Goal: Communication & Community: Answer question/provide support

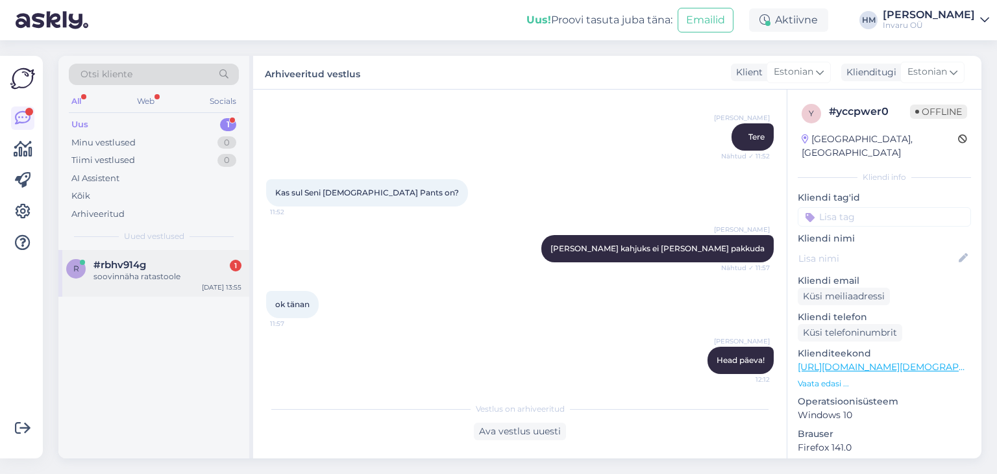
click at [116, 274] on div "soovinnäha ratastoole" at bounding box center [167, 277] width 148 height 12
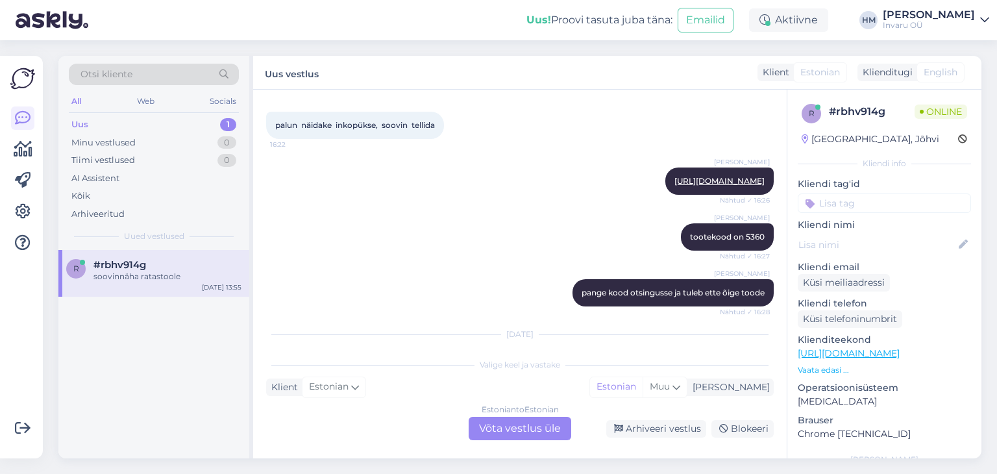
scroll to position [2444, 0]
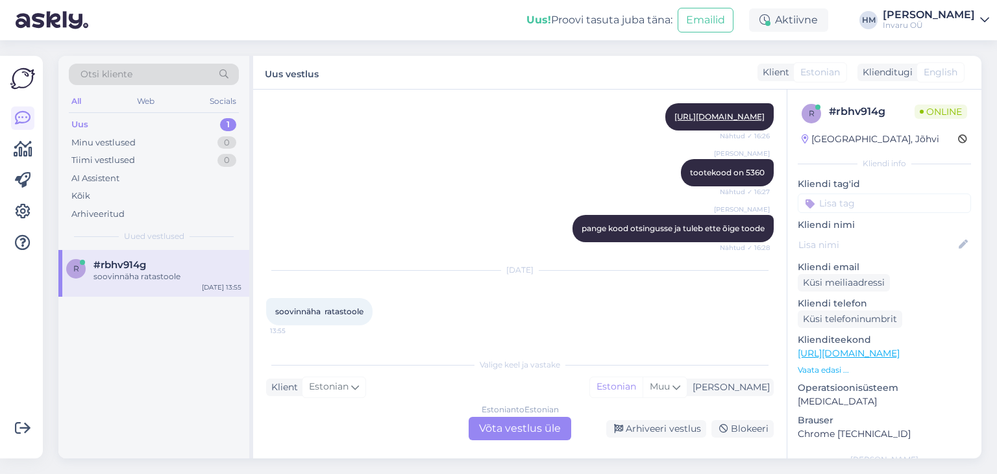
click at [520, 430] on div "Estonian to Estonian Võta vestlus üle" at bounding box center [519, 428] width 103 height 23
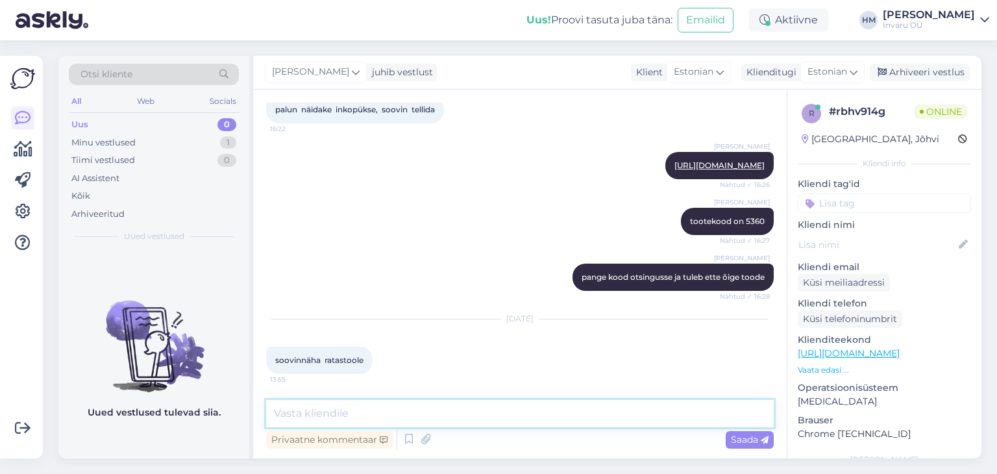
drag, startPoint x: 301, startPoint y: 408, endPoint x: 282, endPoint y: 409, distance: 18.8
click at [279, 409] on textarea at bounding box center [519, 413] width 507 height 27
paste textarea "[URL][DOMAIN_NAME]"
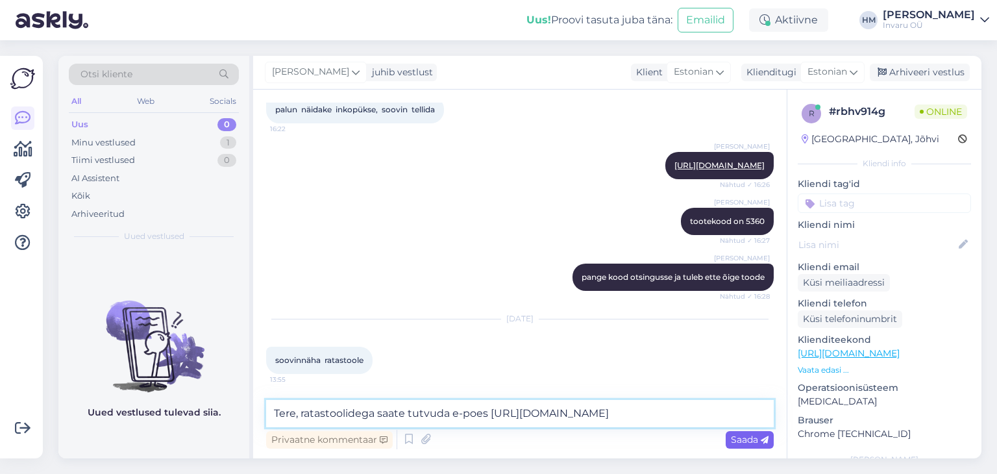
type textarea "Tere, ratastoolidega saate tutvuda e-poes [URL][DOMAIN_NAME]"
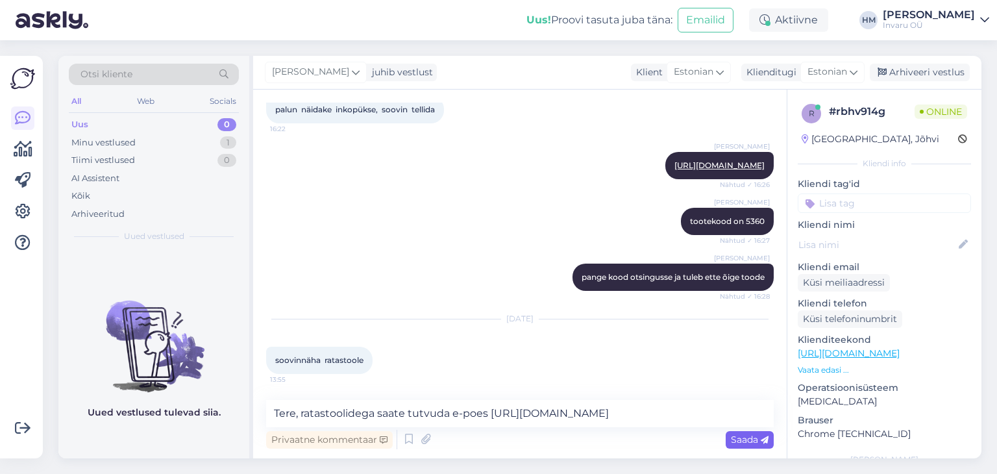
click at [739, 440] on span "Saada" at bounding box center [750, 439] width 38 height 12
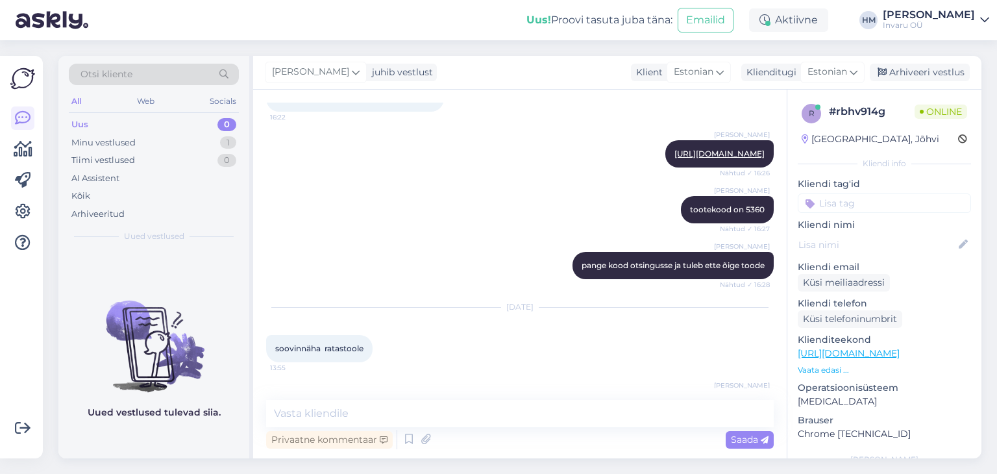
scroll to position [2463, 0]
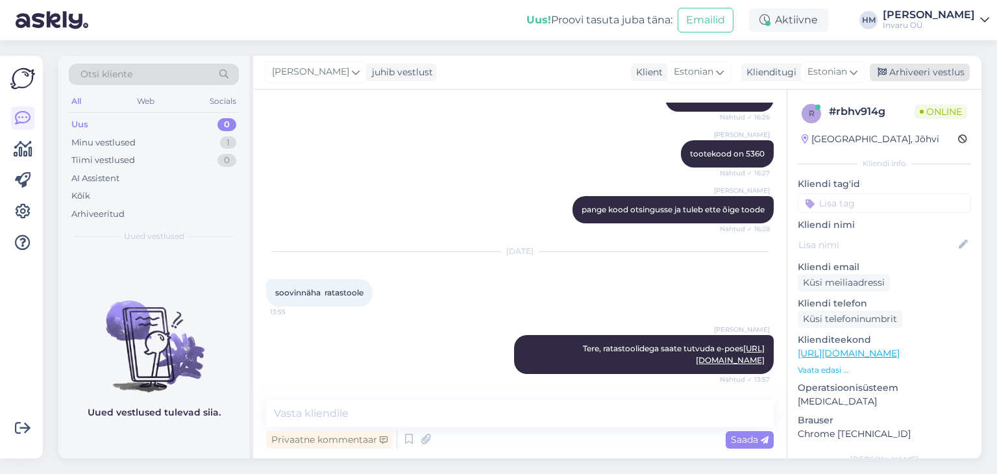
click at [930, 73] on div "Arhiveeri vestlus" at bounding box center [919, 73] width 100 height 18
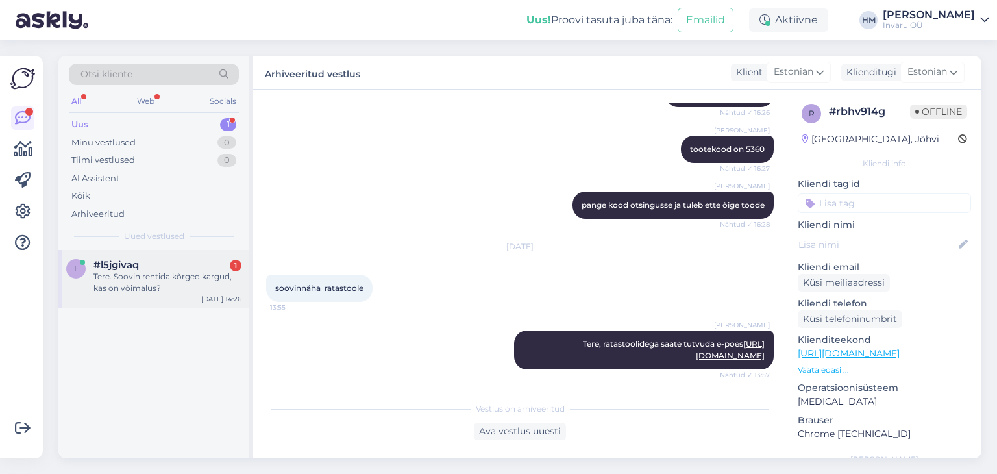
click at [126, 273] on div "Tere. Soovin rentida kõrged kargud, kas on võimalus?" at bounding box center [167, 282] width 148 height 23
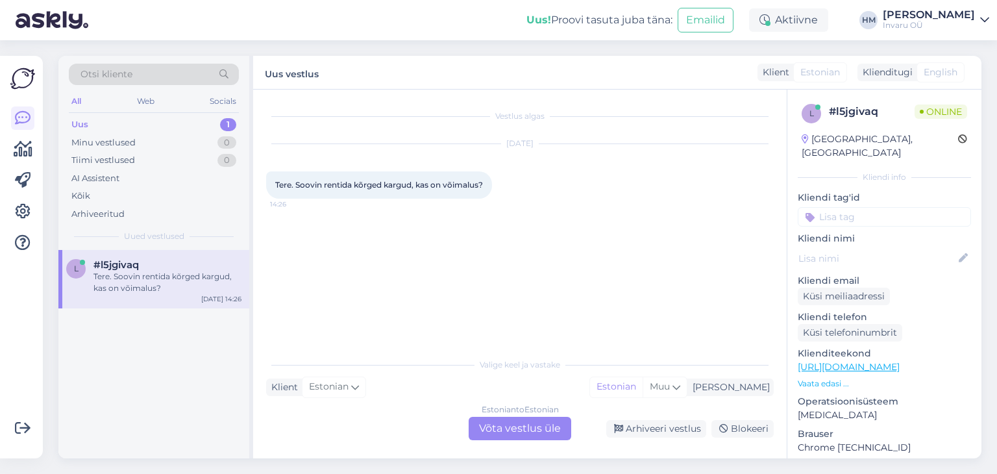
scroll to position [0, 0]
click at [525, 424] on div "Estonian to Estonian Võta vestlus üle" at bounding box center [519, 428] width 103 height 23
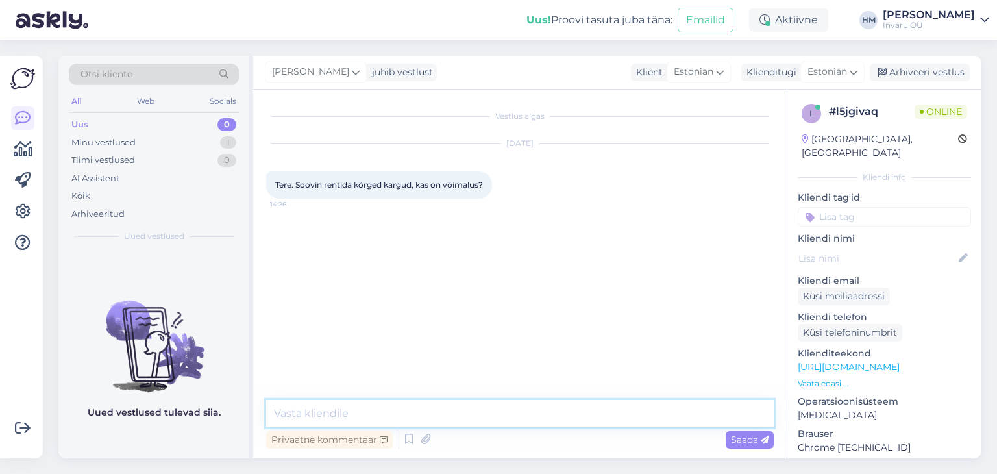
click at [428, 413] on textarea at bounding box center [519, 413] width 507 height 27
click at [431, 412] on textarea "Tere, kas soovite kaenlaaluseid või küünarkarke" at bounding box center [519, 413] width 507 height 27
click at [531, 408] on textarea "Tere, kas soovite kaenlaaluseid- või küünarkarke" at bounding box center [519, 413] width 507 height 27
type textarea "Tere, kas soovite kaenlaaluseid- või küünarkarke?"
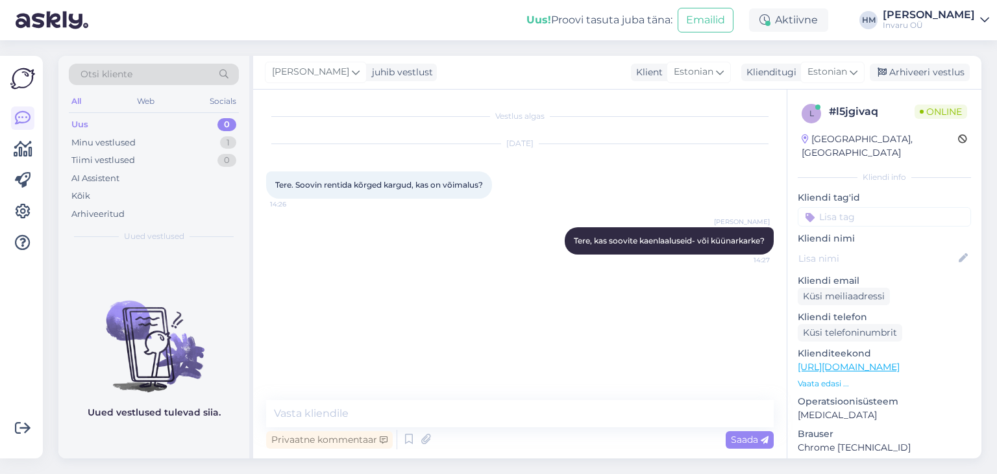
click at [899, 361] on link "[URL][DOMAIN_NAME]" at bounding box center [848, 367] width 102 height 12
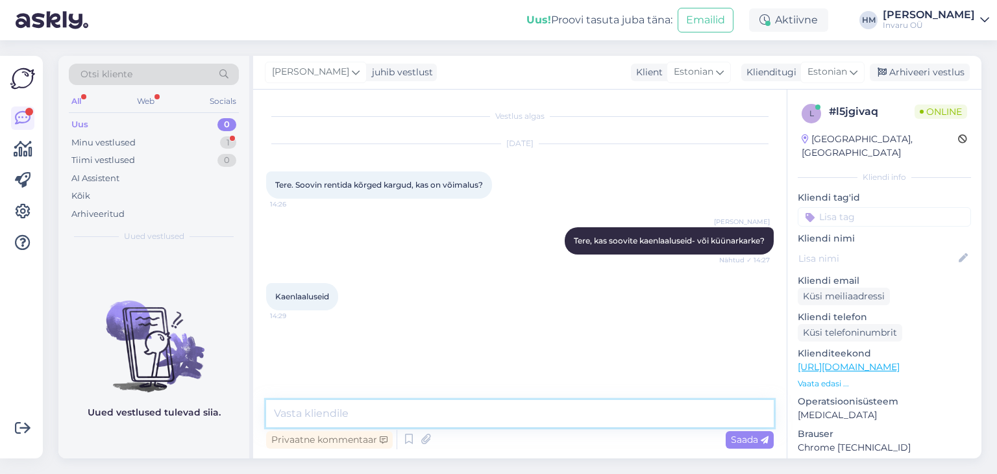
click at [313, 413] on textarea at bounding box center [519, 413] width 507 height 27
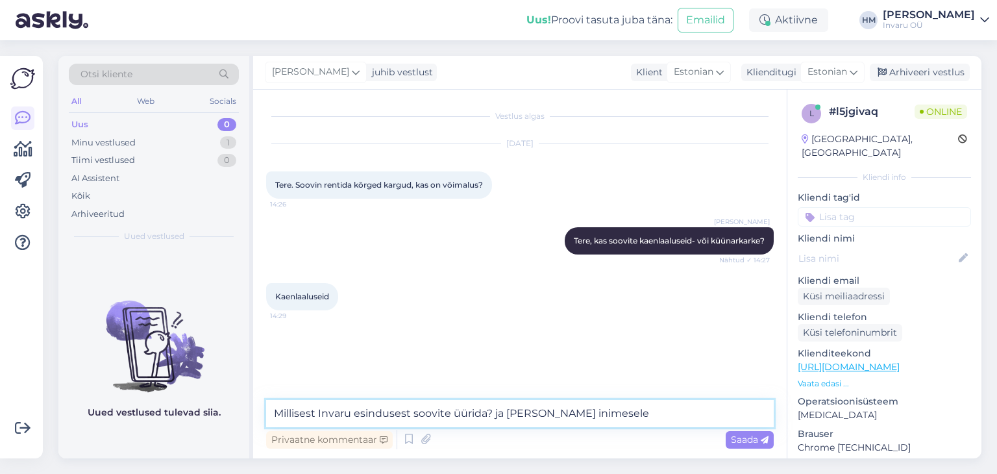
type textarea "Millisest Invaru esindusest soovite üürida? ja [PERSON_NAME] inimesele?"
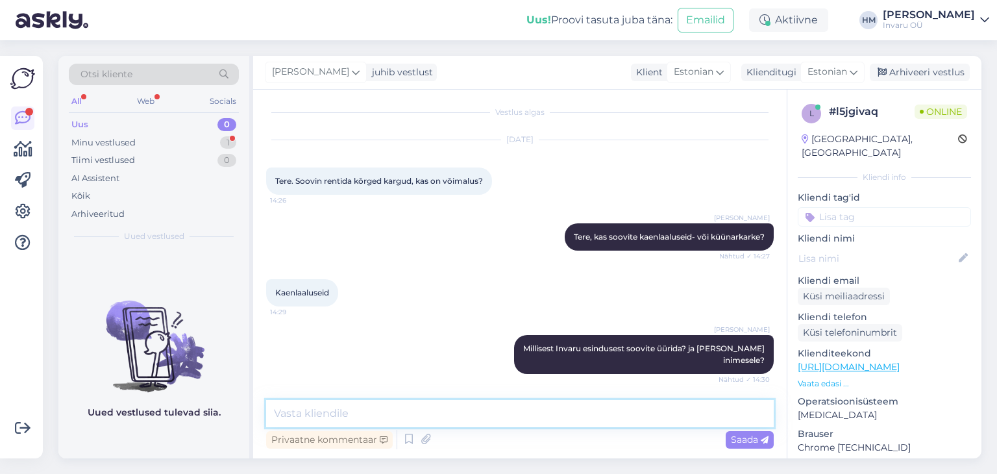
scroll to position [60, 0]
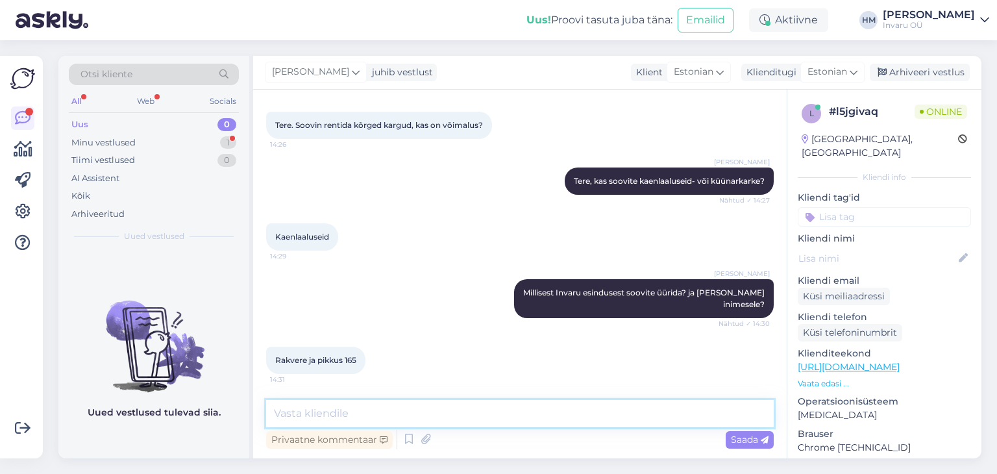
click at [319, 413] on textarea at bounding box center [519, 413] width 507 height 27
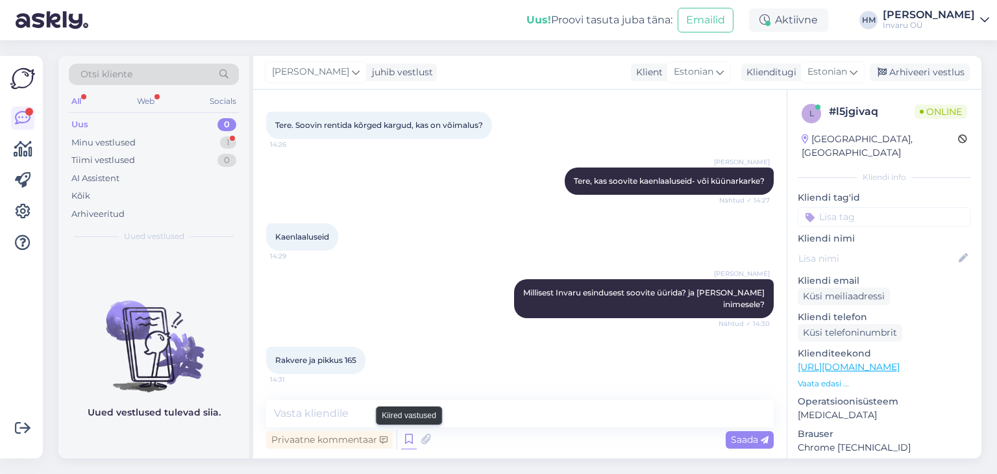
click at [405, 437] on icon at bounding box center [409, 439] width 16 height 19
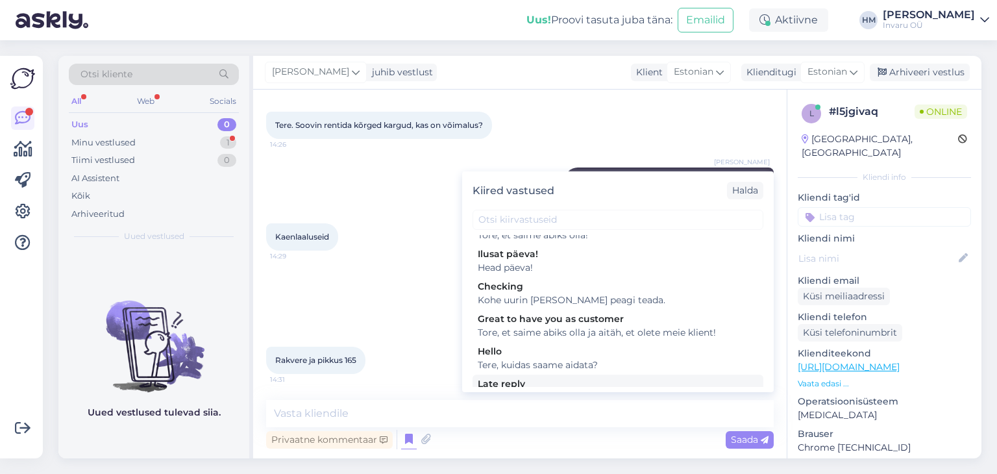
scroll to position [0, 0]
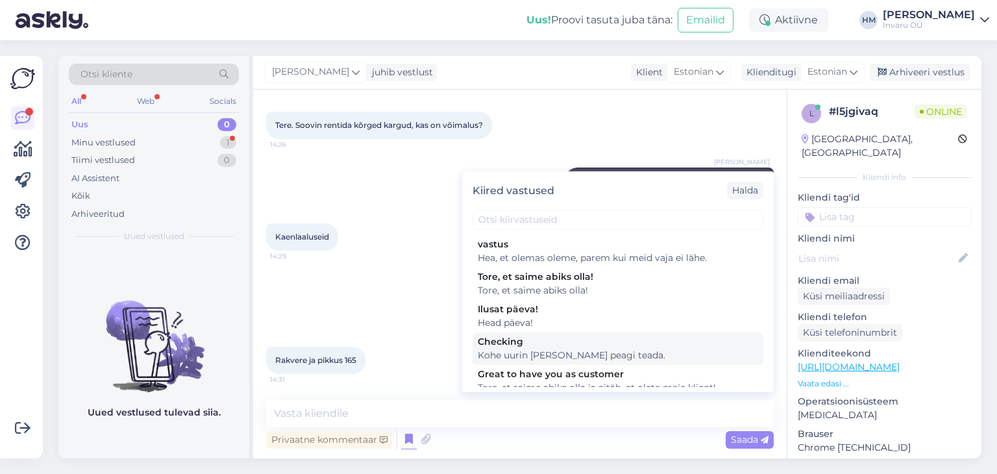
click at [583, 356] on div "Kohe uurin [PERSON_NAME] peagi teada." at bounding box center [618, 355] width 280 height 14
type textarea "Kohe uurin [PERSON_NAME] peagi teada."
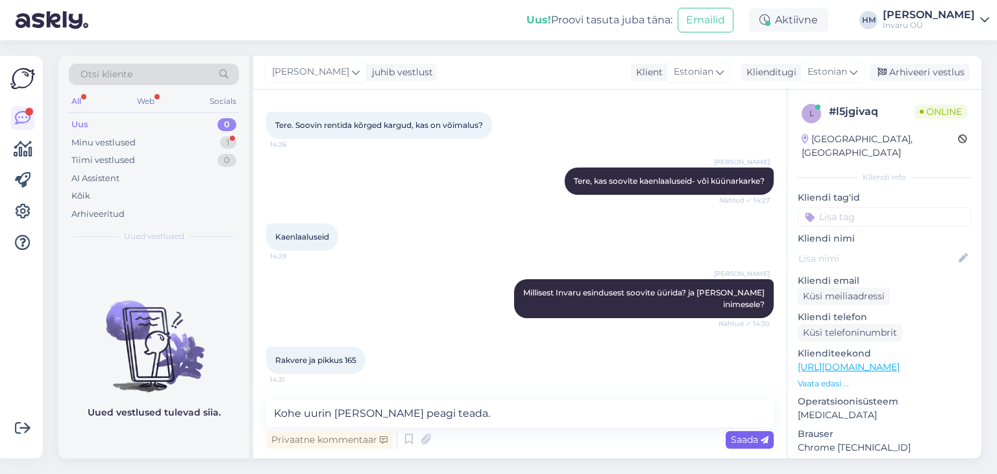
click at [749, 437] on span "Saada" at bounding box center [750, 439] width 38 height 12
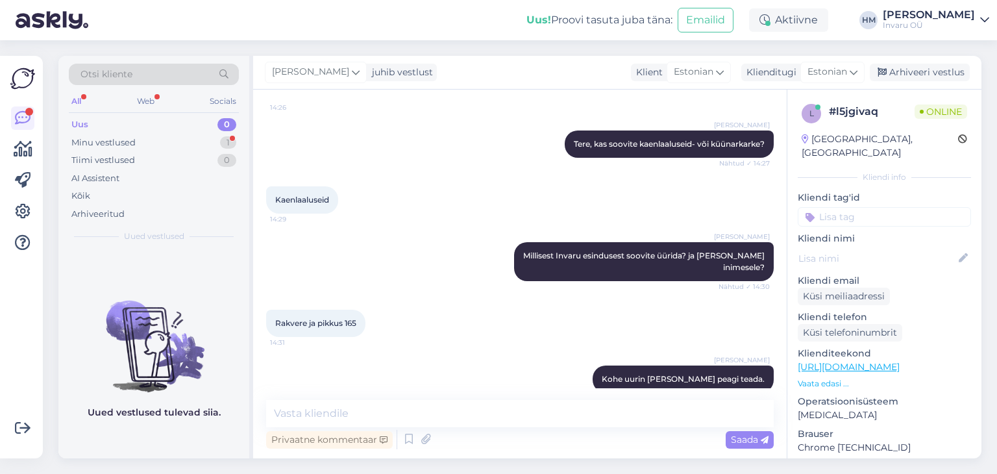
scroll to position [171, 0]
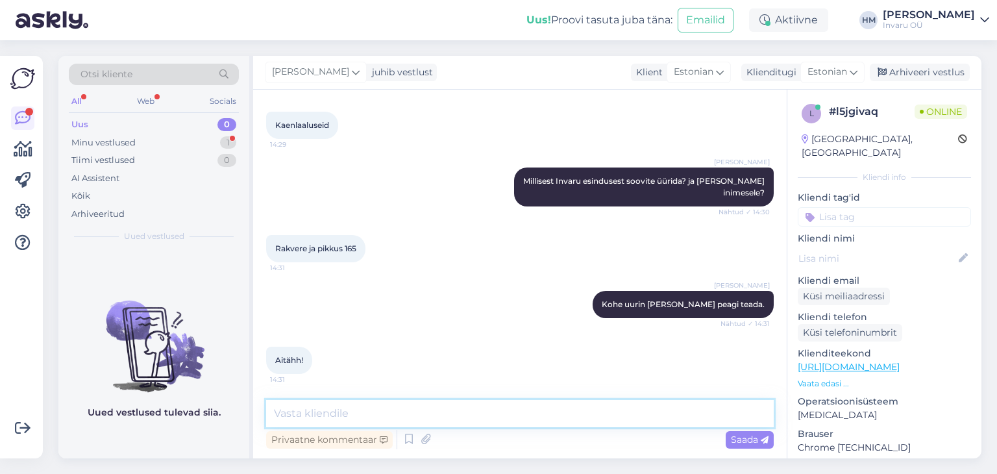
drag, startPoint x: 309, startPoint y: 415, endPoint x: 331, endPoint y: 415, distance: 21.4
click at [309, 414] on textarea at bounding box center [519, 413] width 507 height 27
type textarea "Jah, on olemas ja saate üürida"
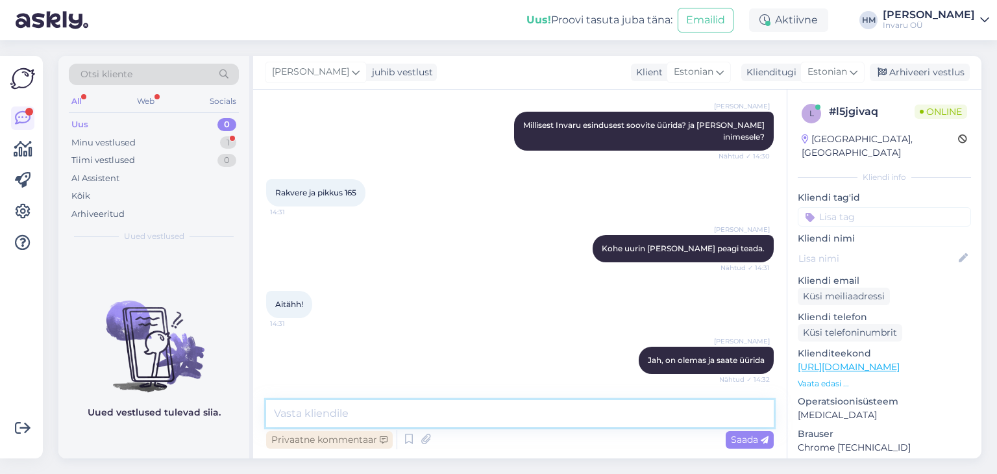
scroll to position [295, 0]
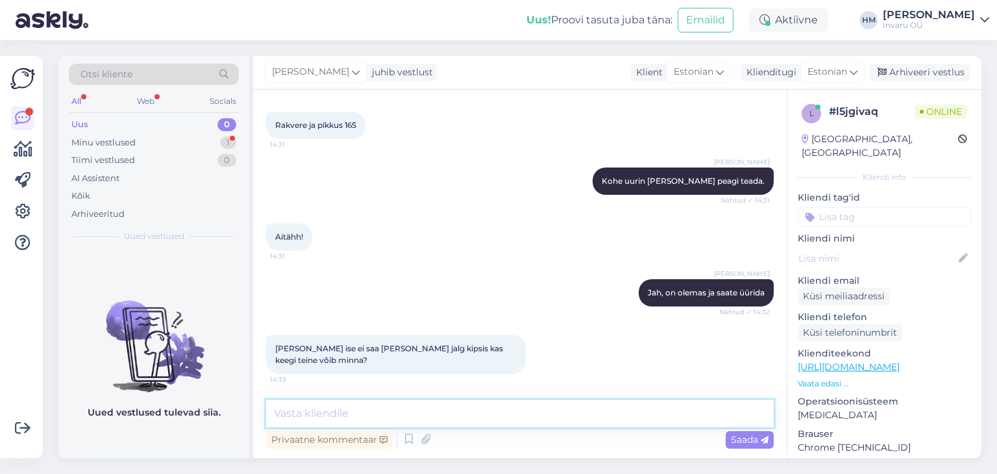
click at [315, 406] on textarea at bounding box center [519, 413] width 507 height 27
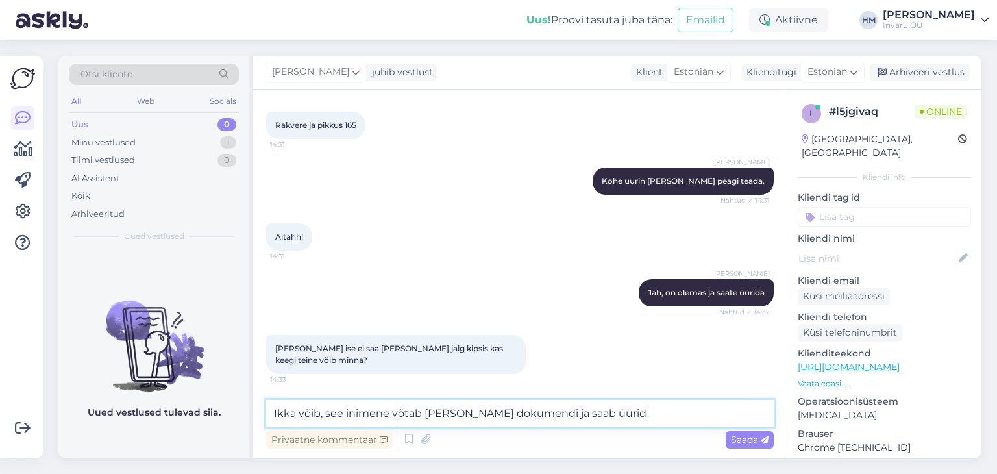
type textarea "Ikka võib, see inimene võtab [PERSON_NAME] dokumendi ja saab üürida"
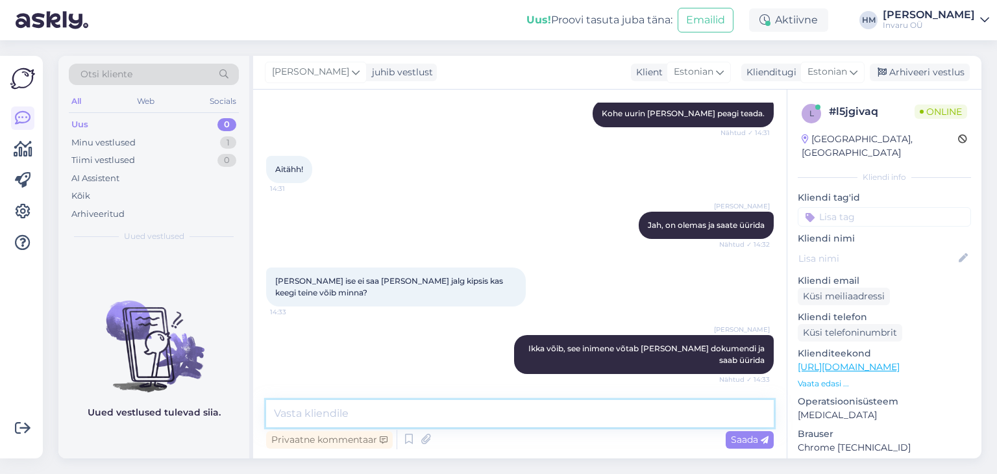
scroll to position [418, 0]
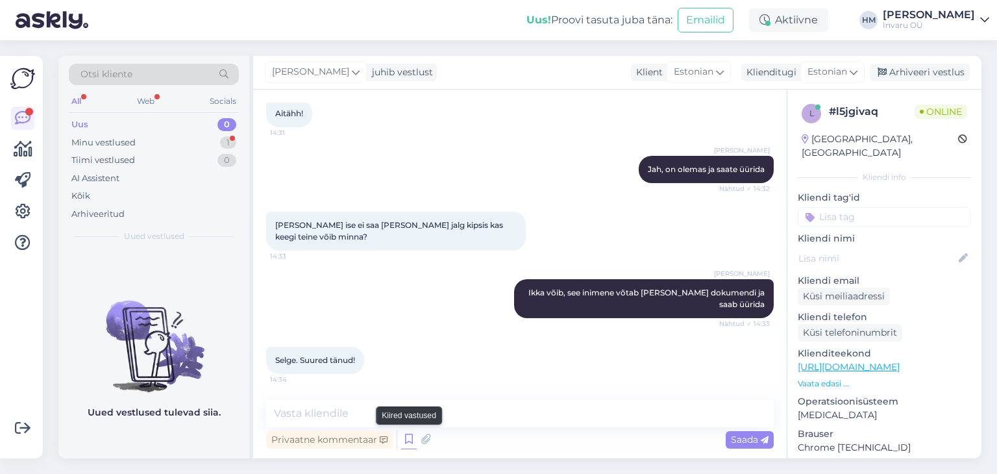
click at [407, 439] on icon at bounding box center [409, 439] width 16 height 19
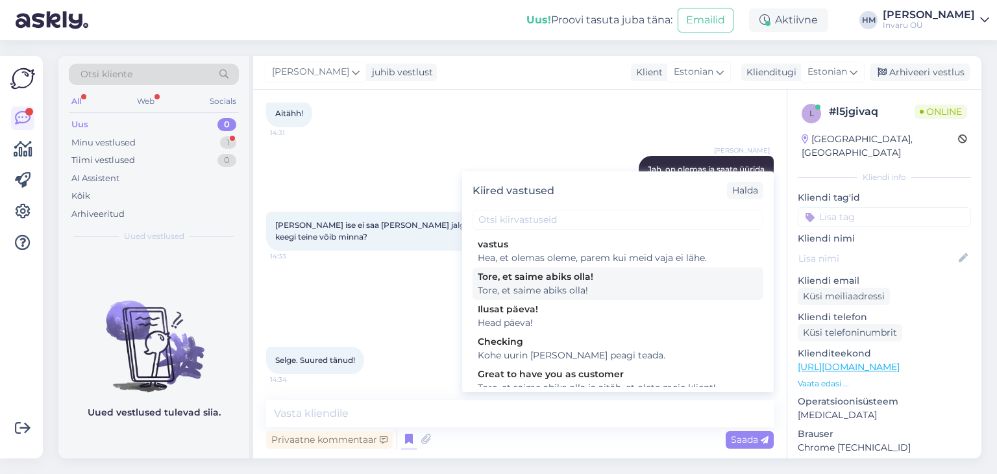
click at [503, 280] on div "Tore, et saime abiks olla!" at bounding box center [618, 277] width 280 height 14
type textarea "Tore, et saime abiks olla!"
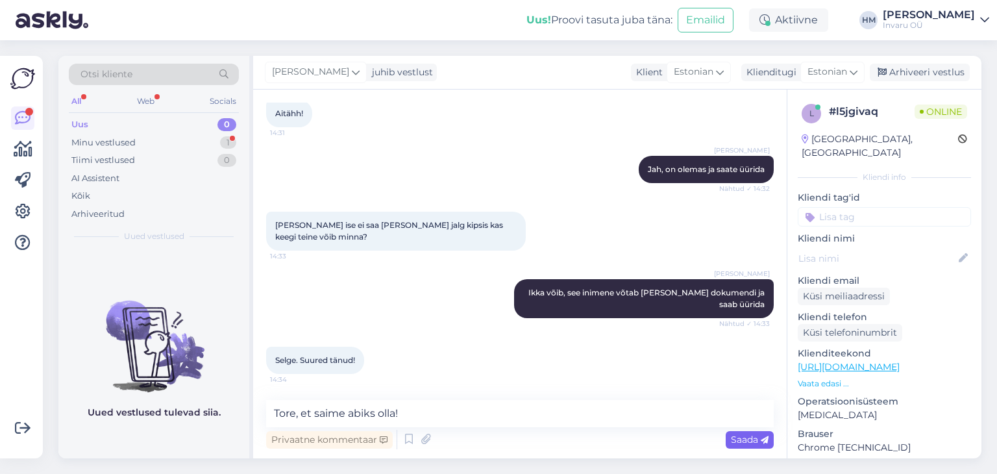
click at [750, 439] on span "Saada" at bounding box center [750, 439] width 38 height 12
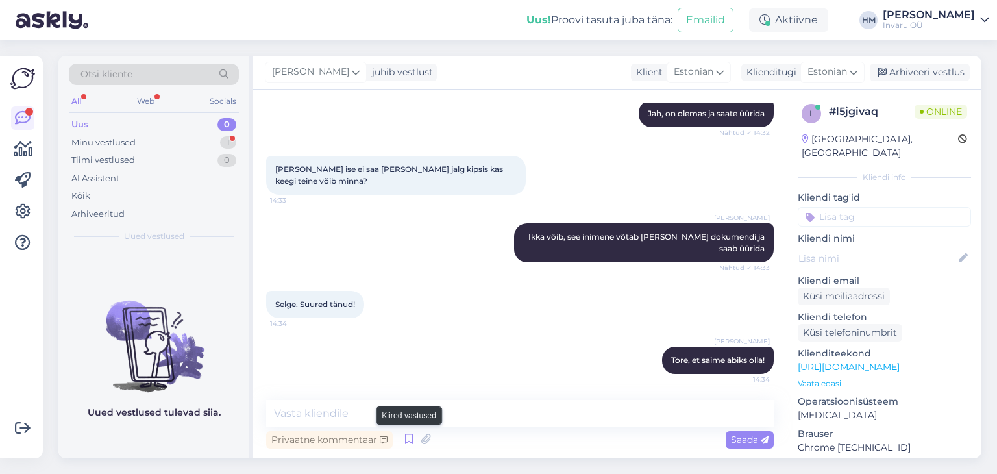
click at [403, 439] on icon at bounding box center [409, 439] width 16 height 19
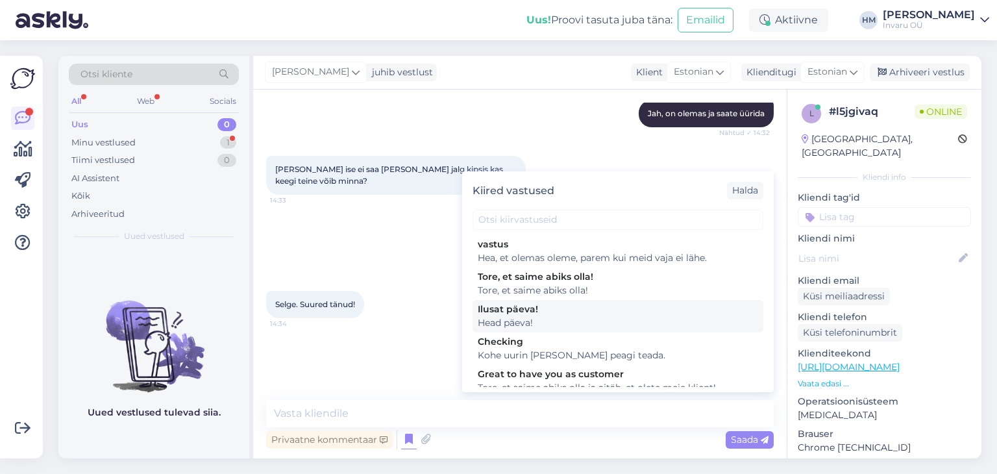
click at [498, 306] on div "Ilusat päeva!" at bounding box center [618, 309] width 280 height 14
type textarea "Head päeva!"
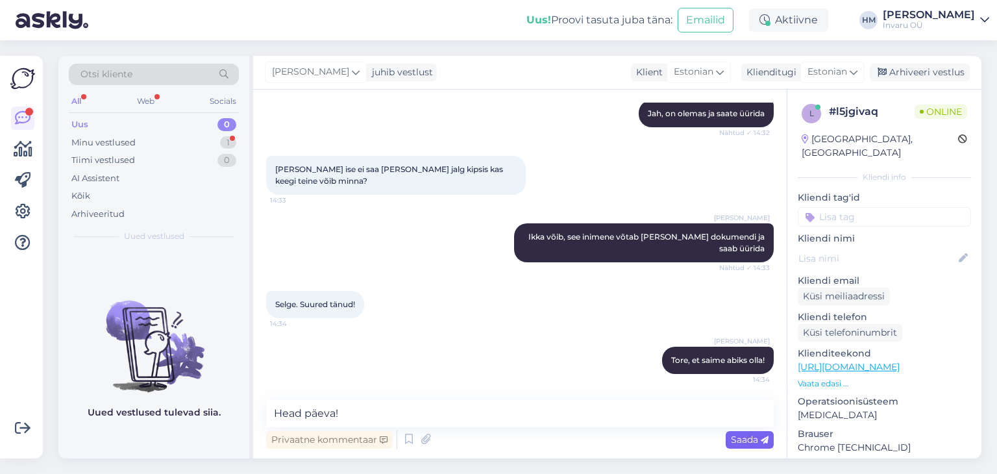
click at [747, 434] on span "Saada" at bounding box center [750, 439] width 38 height 12
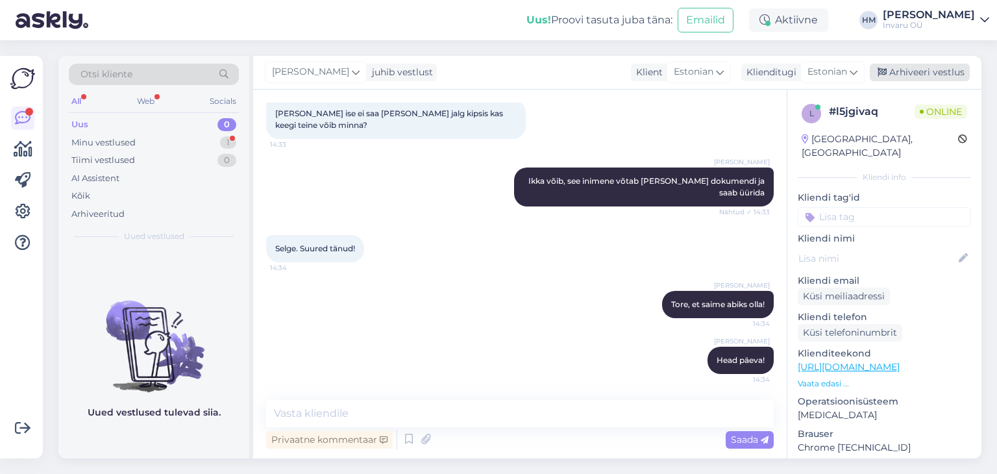
click at [938, 68] on div "Arhiveeri vestlus" at bounding box center [919, 73] width 100 height 18
